Goal: Information Seeking & Learning: Find specific fact

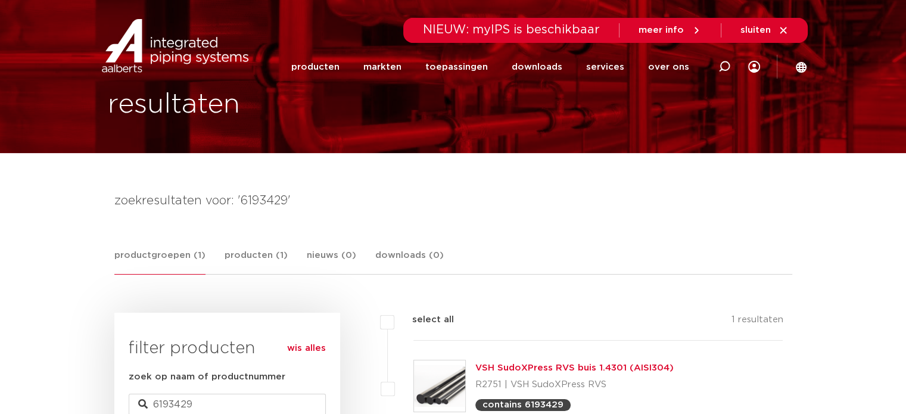
scroll to position [60, 0]
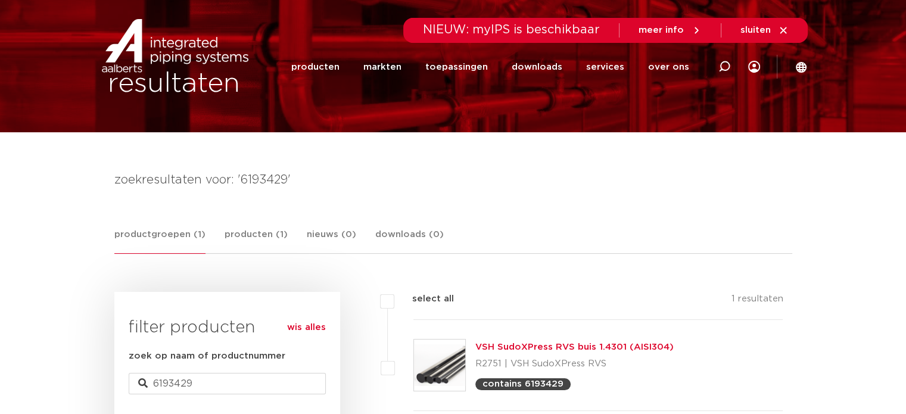
click at [535, 343] on link "VSH SudoXPress RVS buis 1.4301 (AISI304)" at bounding box center [574, 346] width 198 height 9
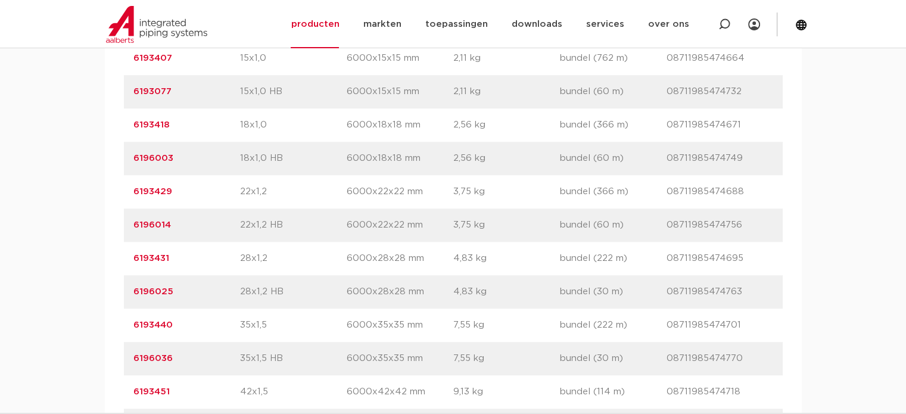
scroll to position [893, 0]
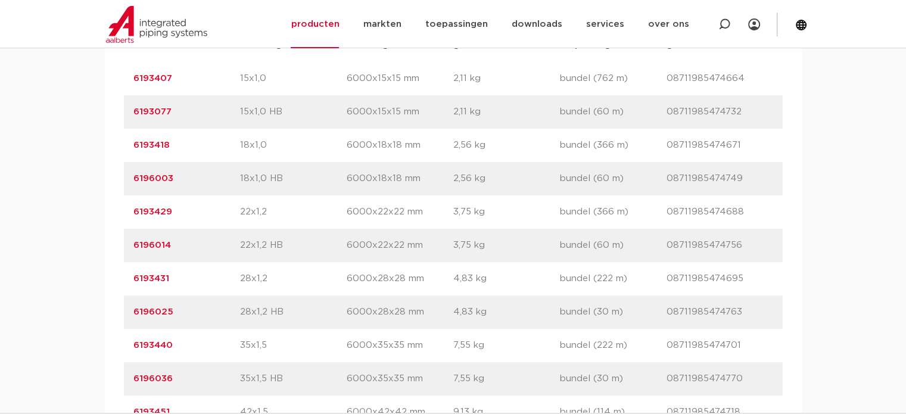
drag, startPoint x: 173, startPoint y: 241, endPoint x: 126, endPoint y: 243, distance: 46.5
click at [126, 243] on div "artikelnummer 6196014 afmeting 22x1,2 HB afmetingen 6000x22x22 mm gewicht 3,75 …" at bounding box center [453, 245] width 659 height 33
copy link "6196014"
click at [167, 32] on img at bounding box center [156, 24] width 101 height 37
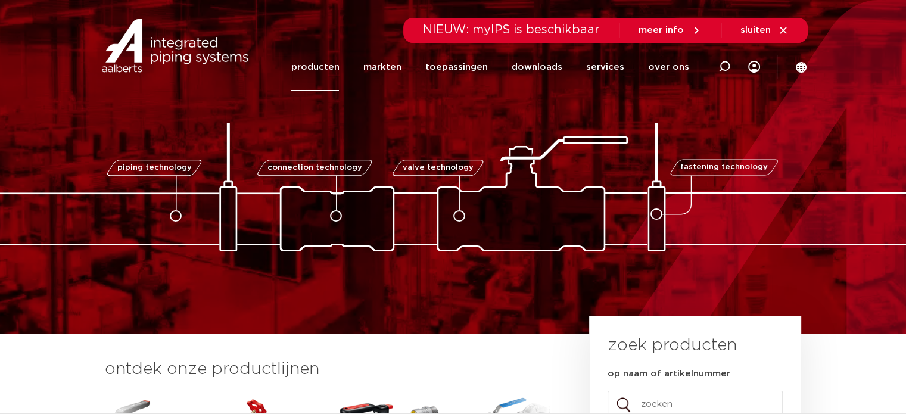
click at [323, 64] on link "producten" at bounding box center [315, 67] width 48 height 48
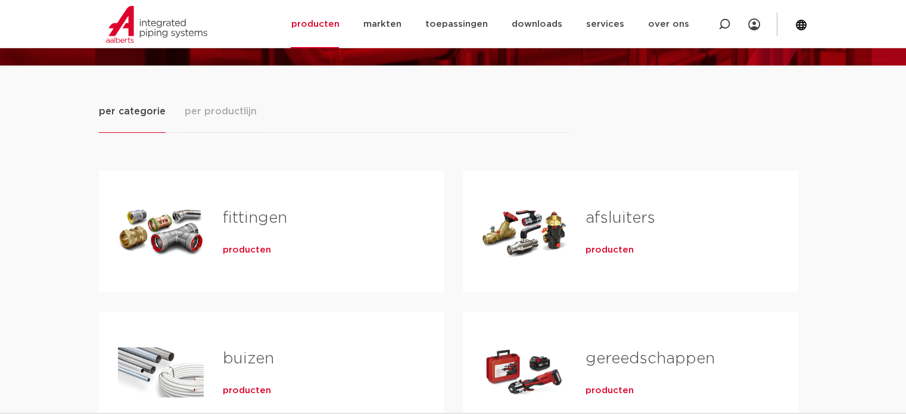
scroll to position [119, 0]
